Goal: Find specific page/section: Find specific page/section

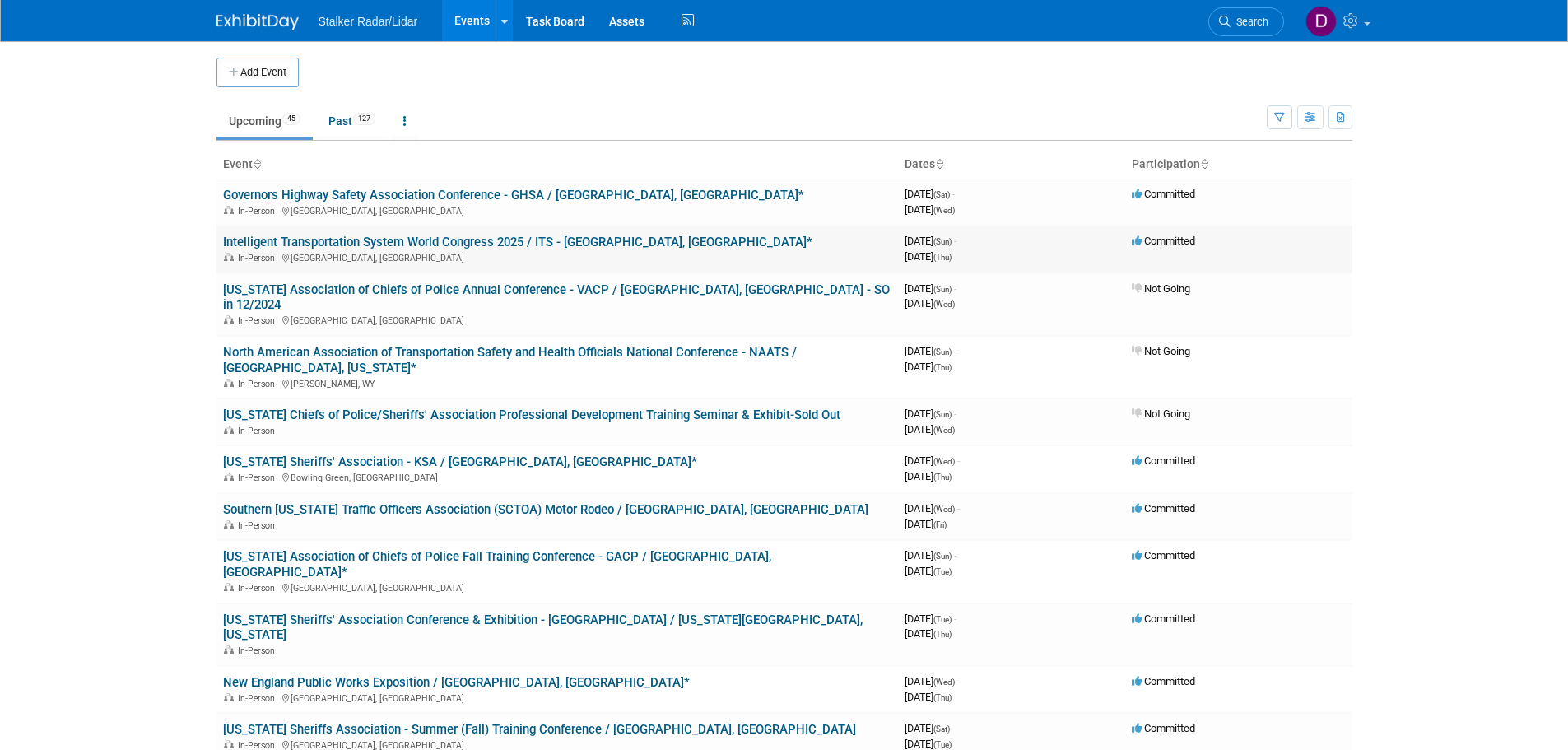
click at [454, 242] on link "Intelligent Transportation System World Congress 2025 / ITS - [GEOGRAPHIC_DATA]…" at bounding box center [518, 242] width 590 height 15
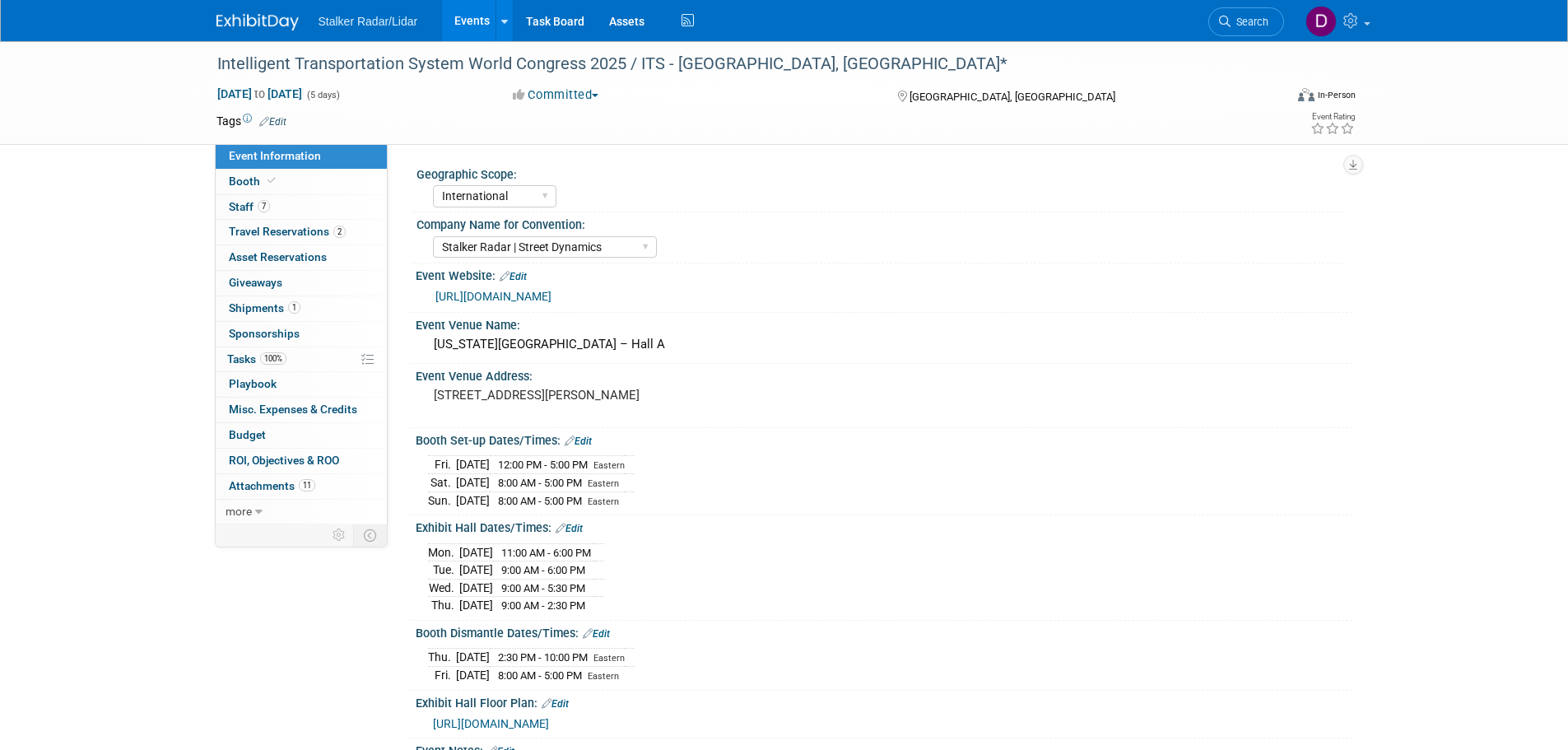
select select "International"
select select "Stalker Radar | Street Dynamics"
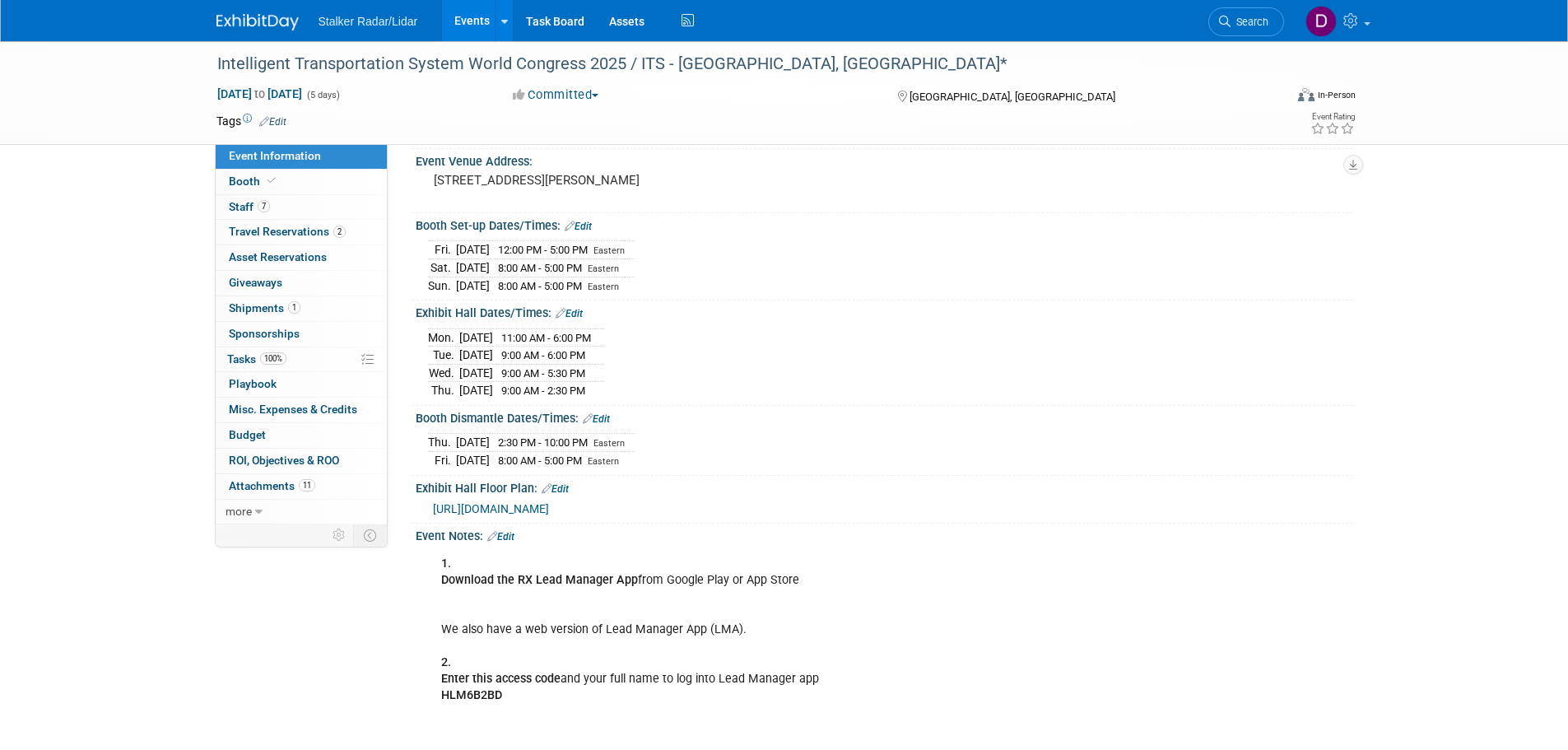
scroll to position [329, 0]
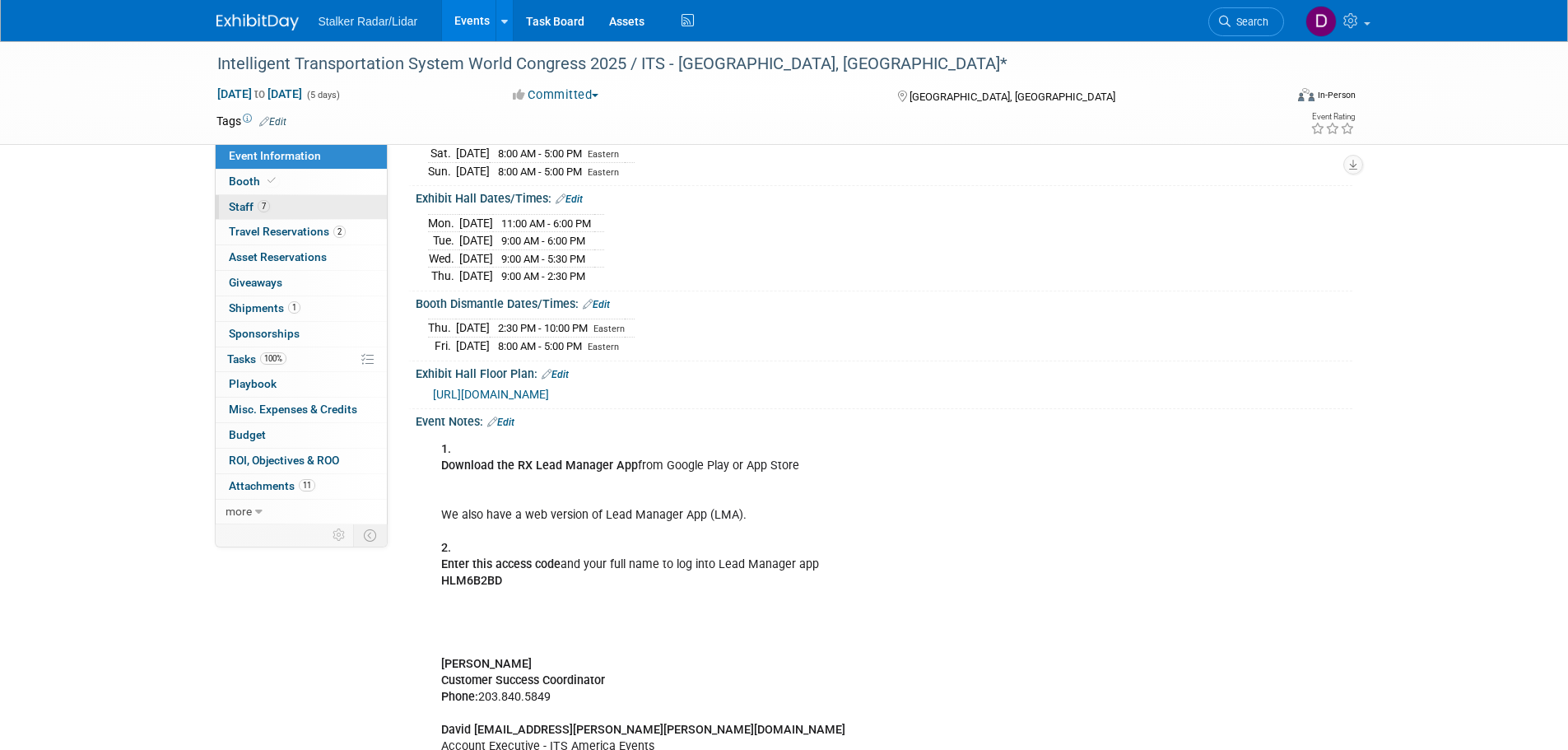
click at [234, 198] on link "7 Staff 7" at bounding box center [301, 207] width 172 height 25
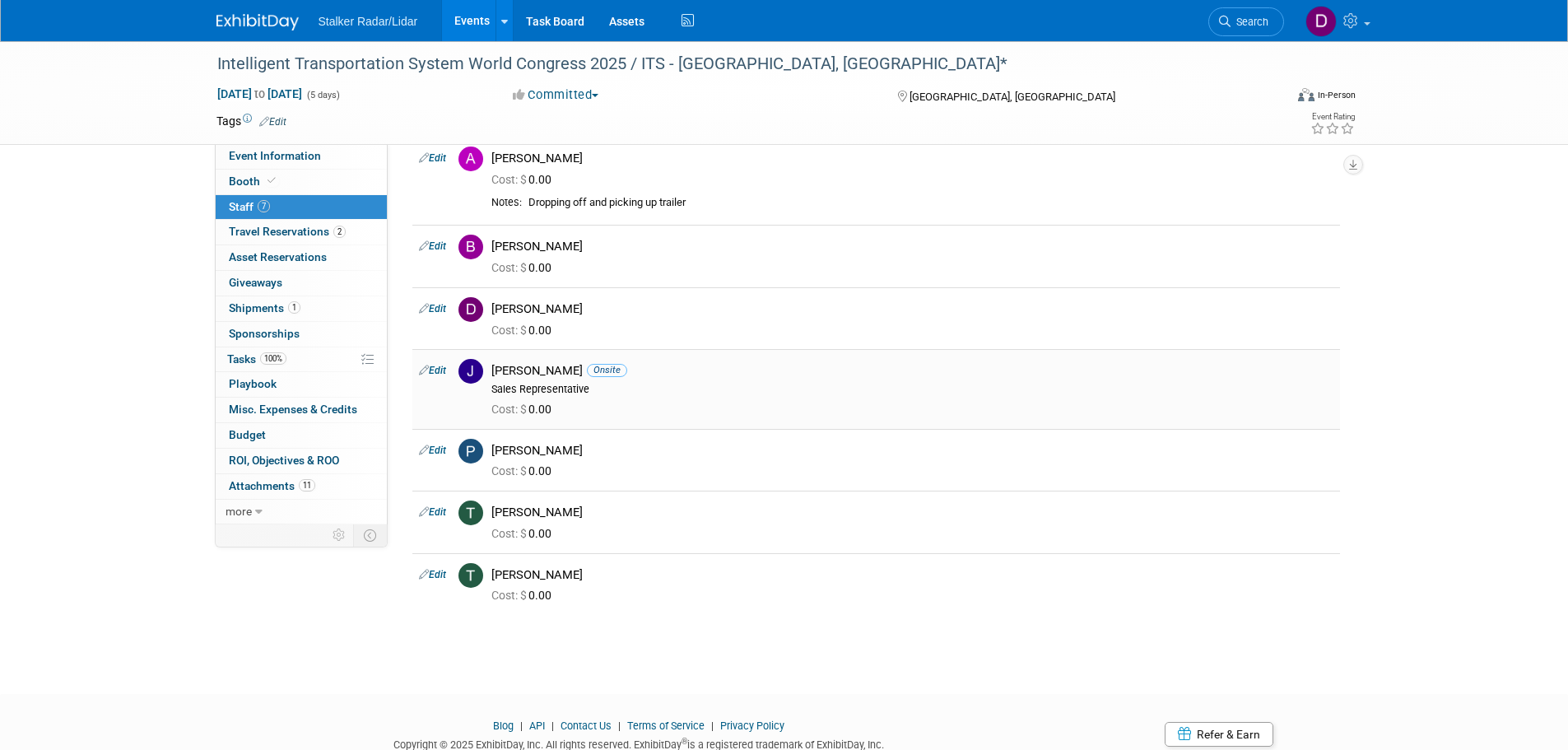
scroll to position [0, 0]
